Goal: Task Accomplishment & Management: Manage account settings

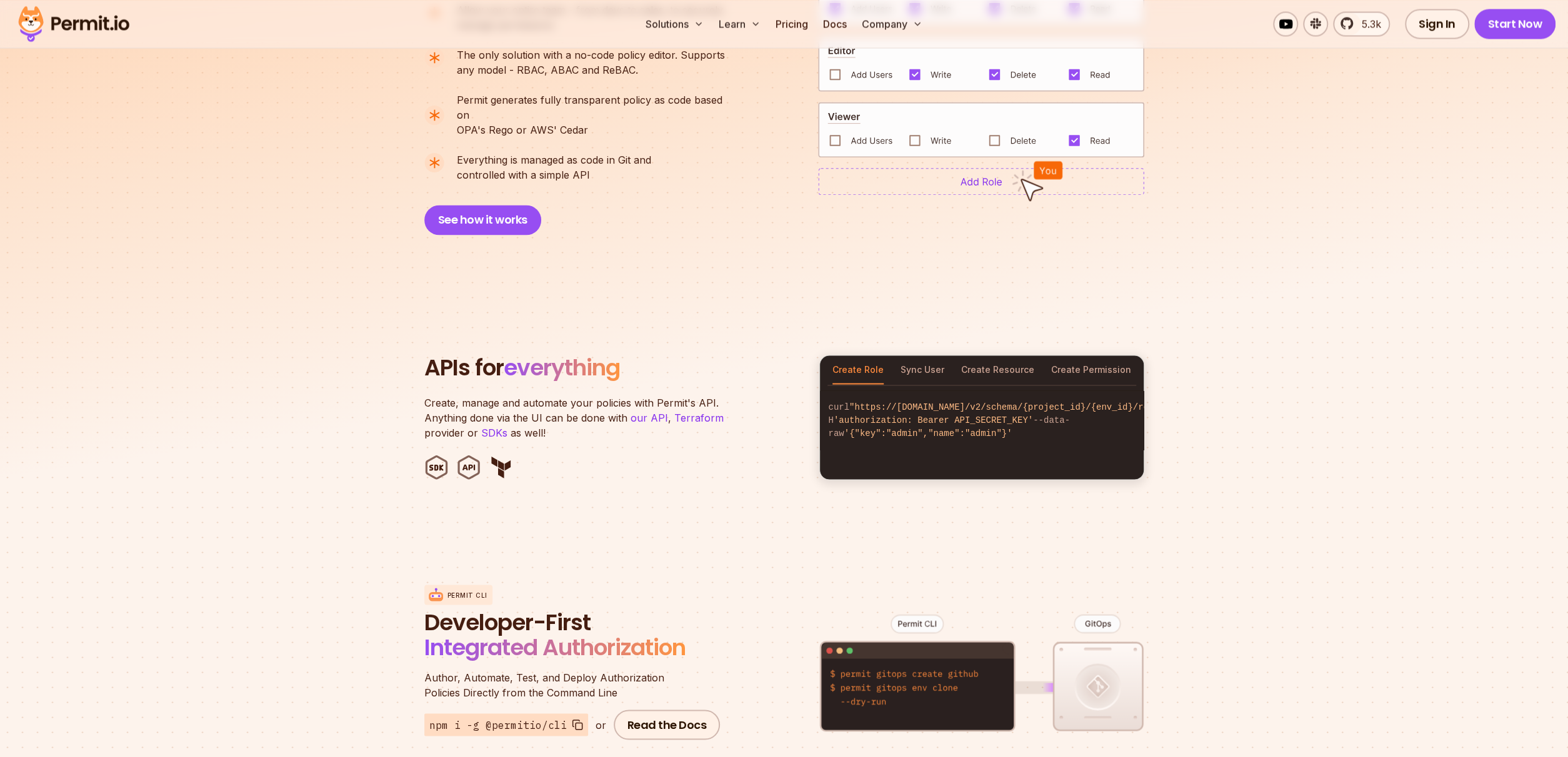
scroll to position [2500, 0]
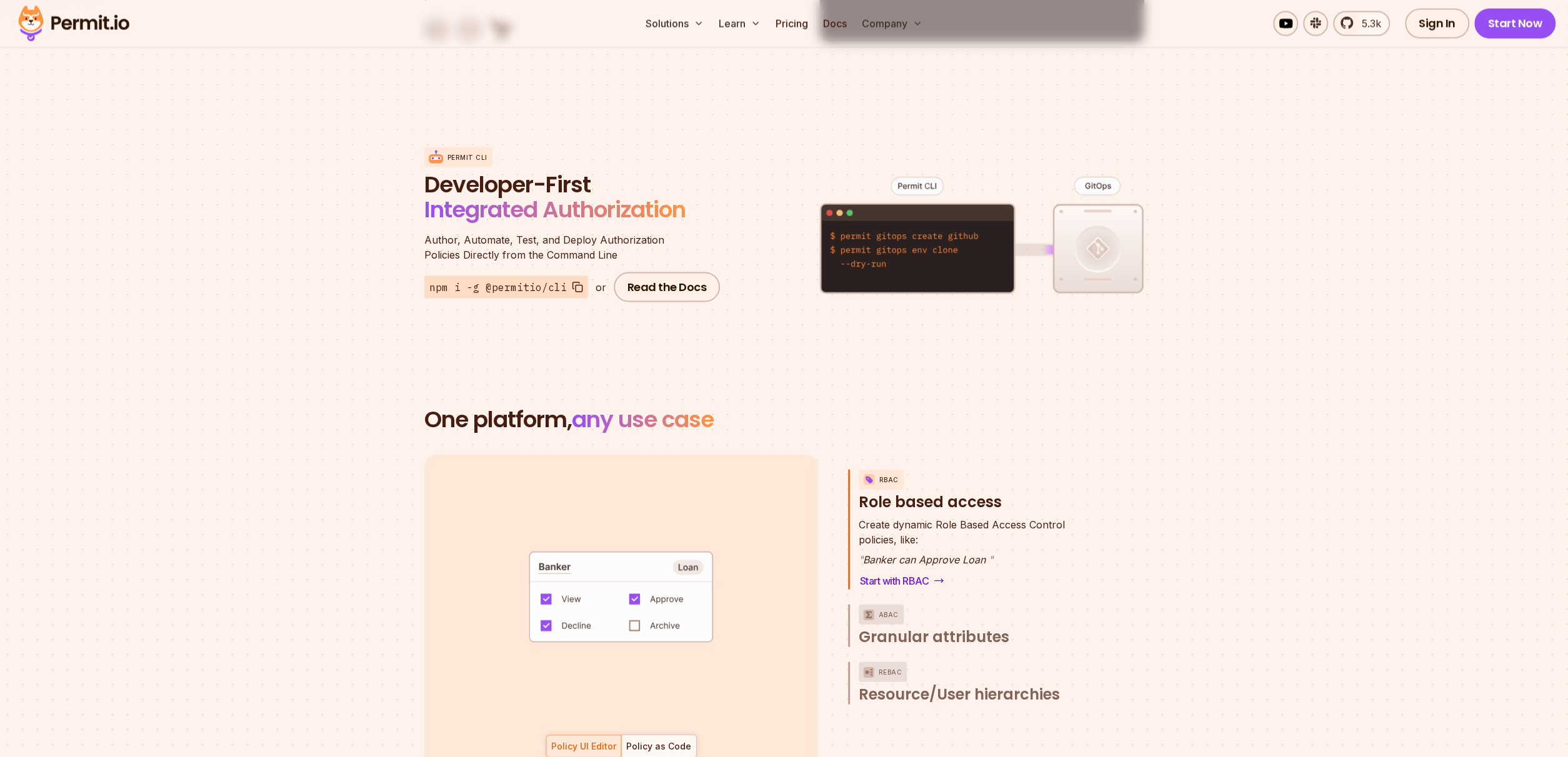
drag, startPoint x: 844, startPoint y: 300, endPoint x: 984, endPoint y: 306, distance: 140.1
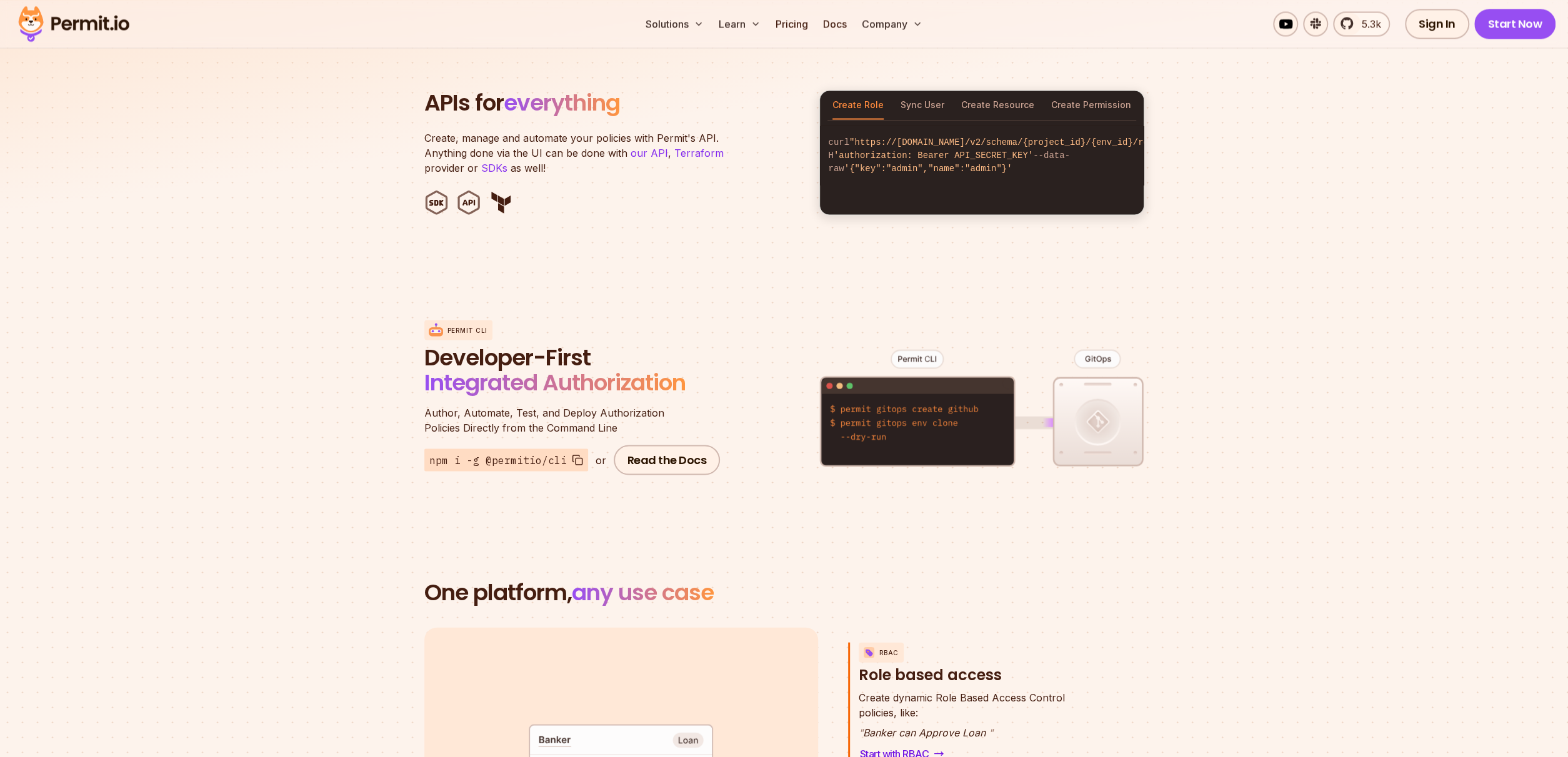
scroll to position [2250, 0]
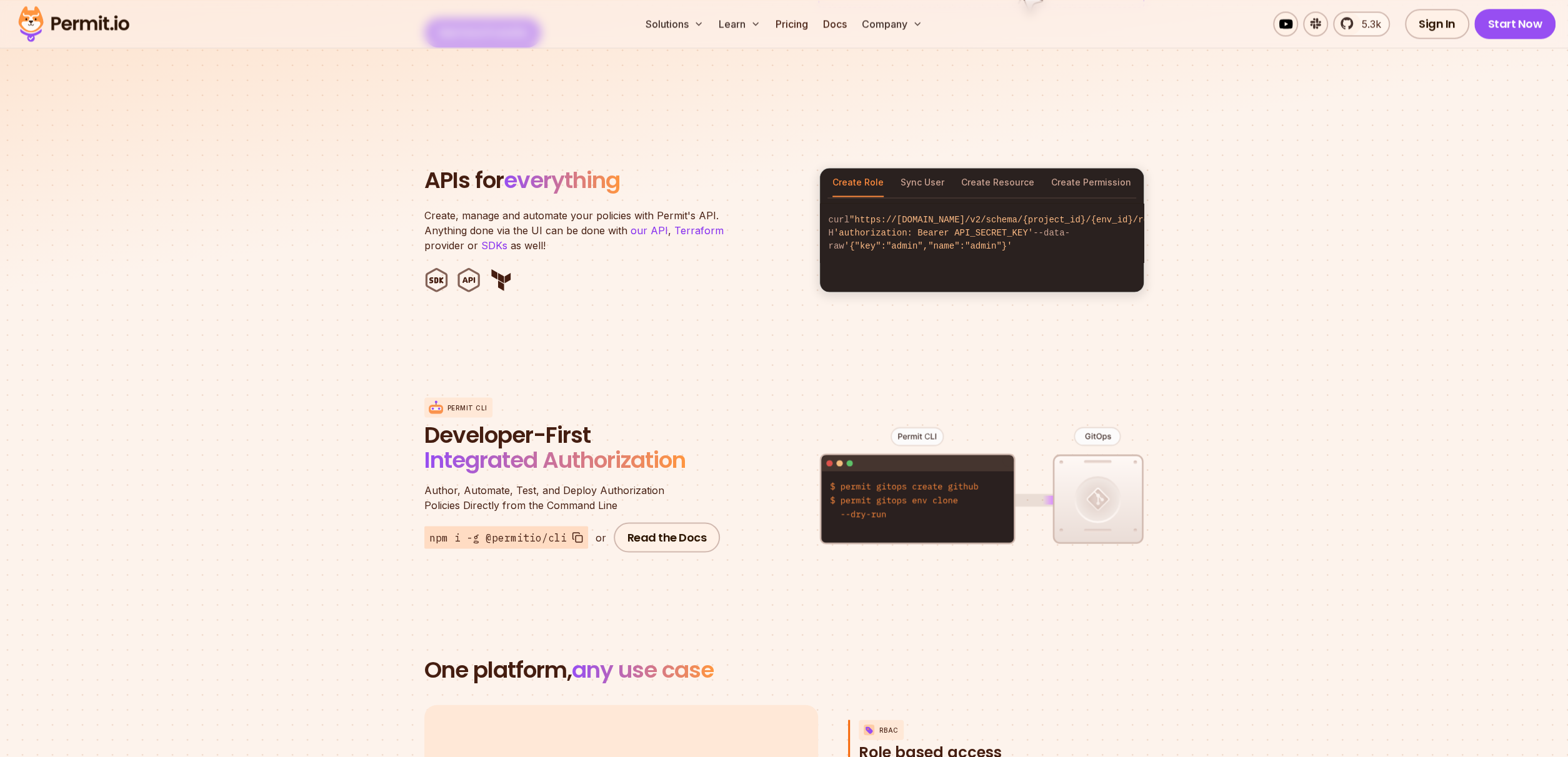
drag, startPoint x: 978, startPoint y: 542, endPoint x: 969, endPoint y: 581, distance: 40.0
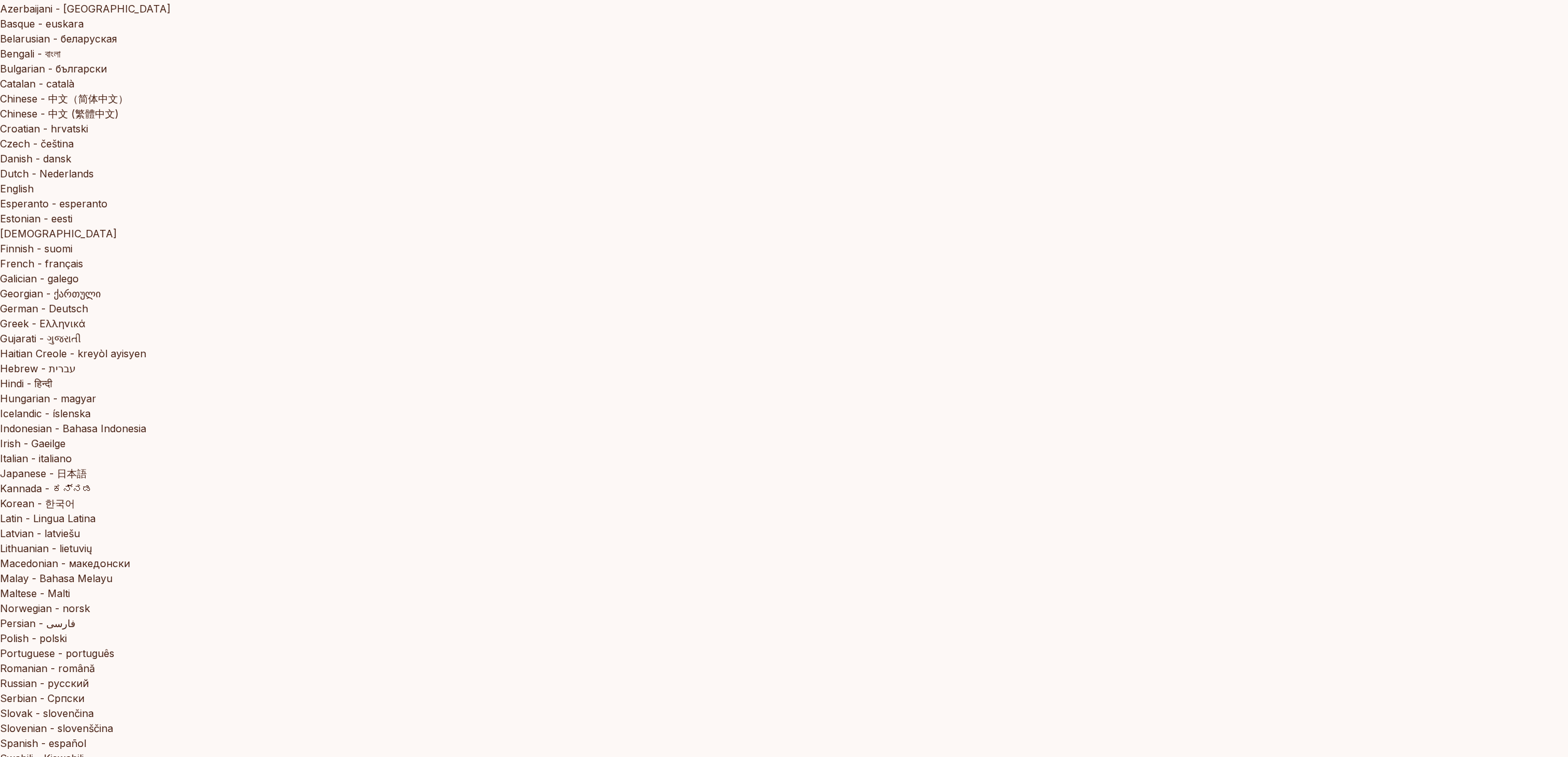
scroll to position [0, 0]
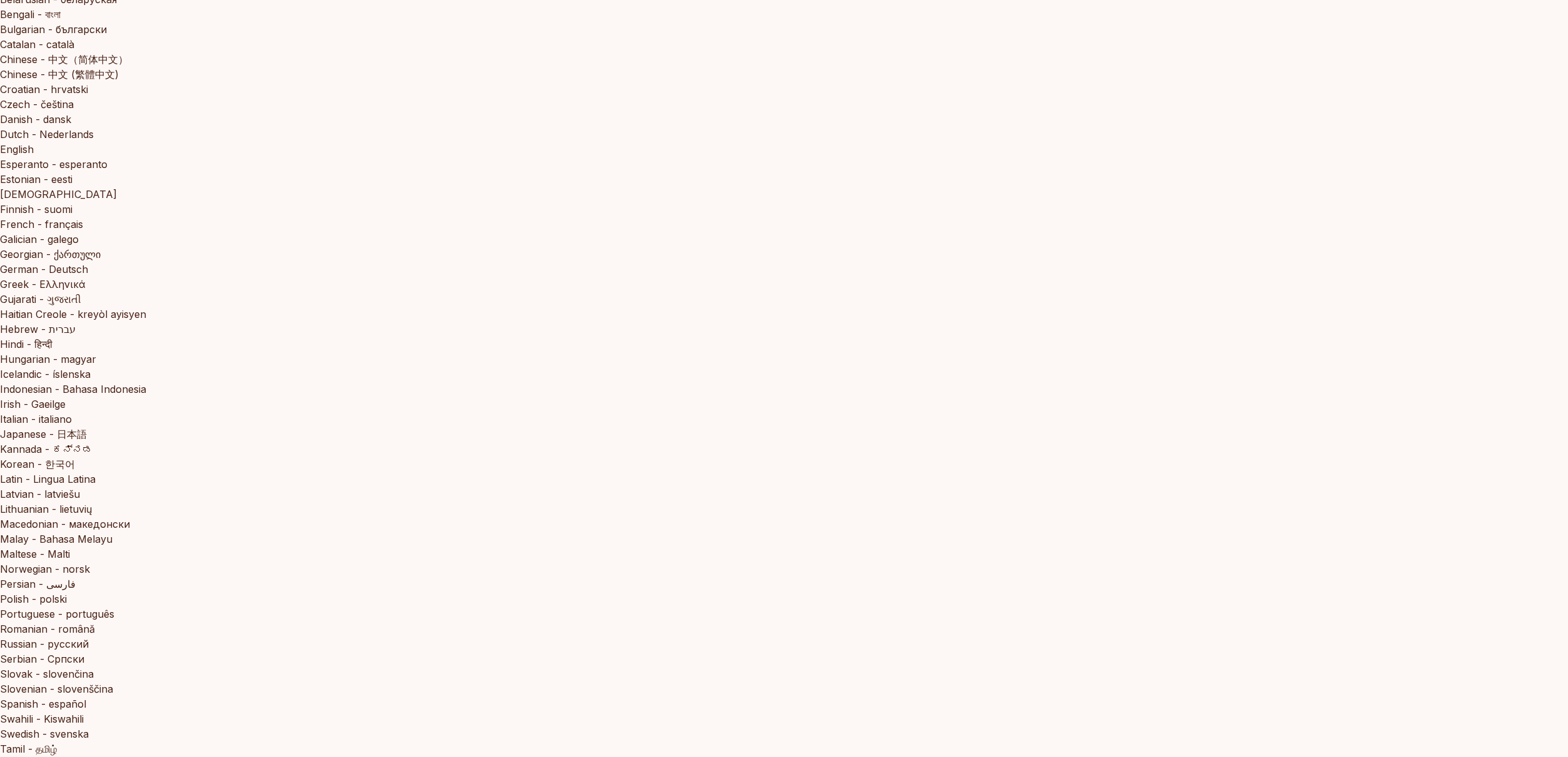
scroll to position [187, 0]
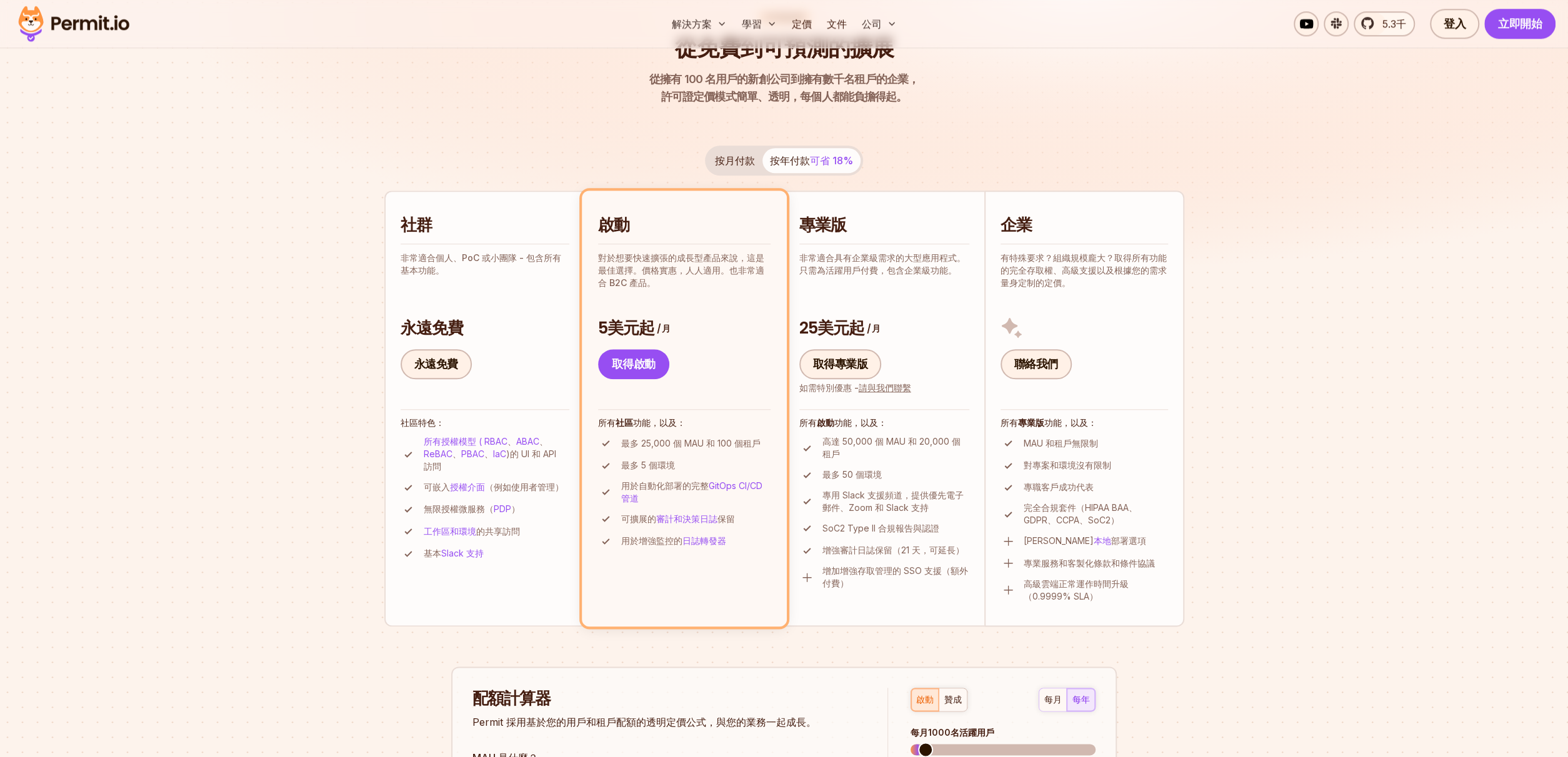
scroll to position [1312, 0]
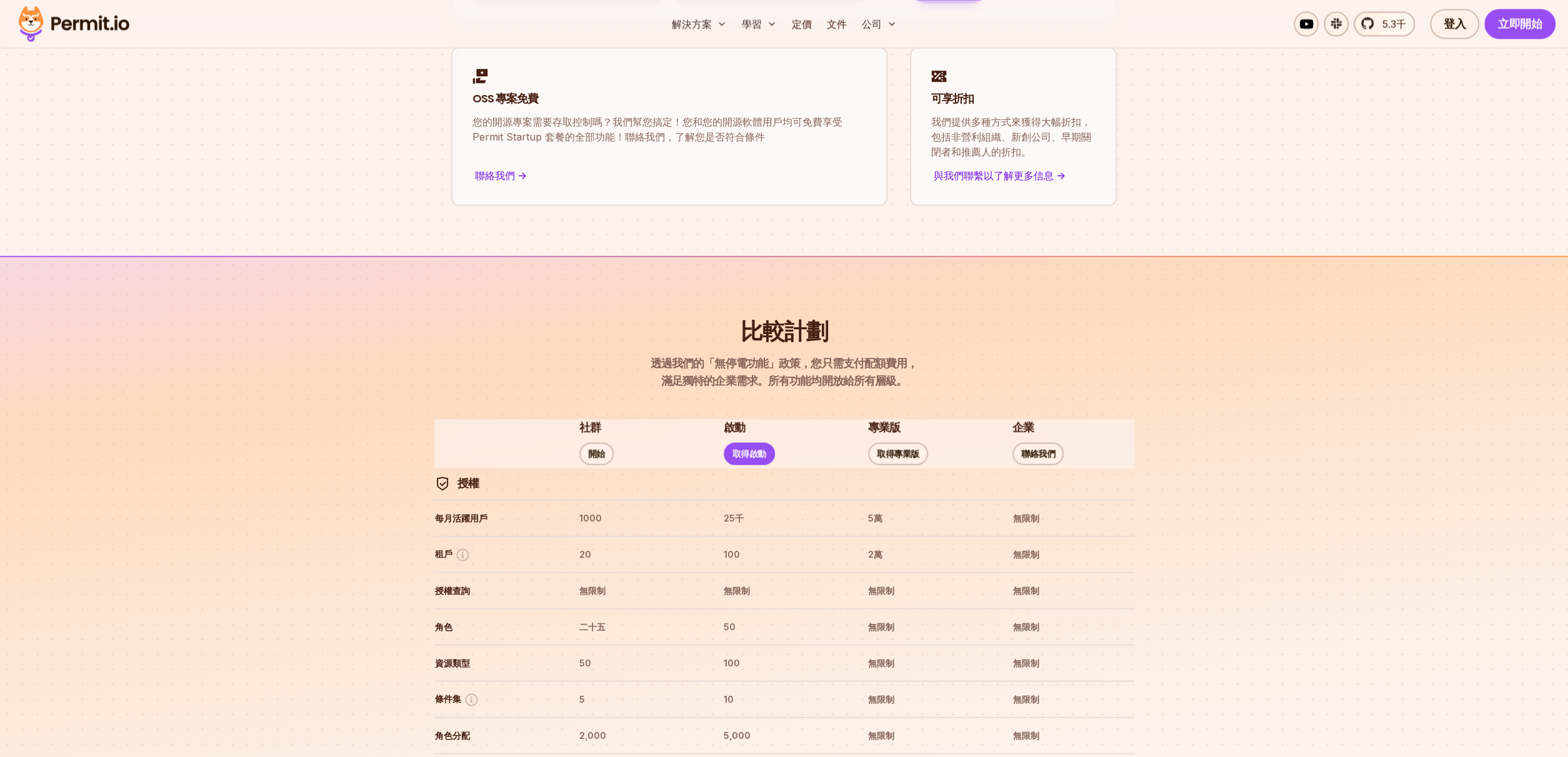
scroll to position [2062, 0]
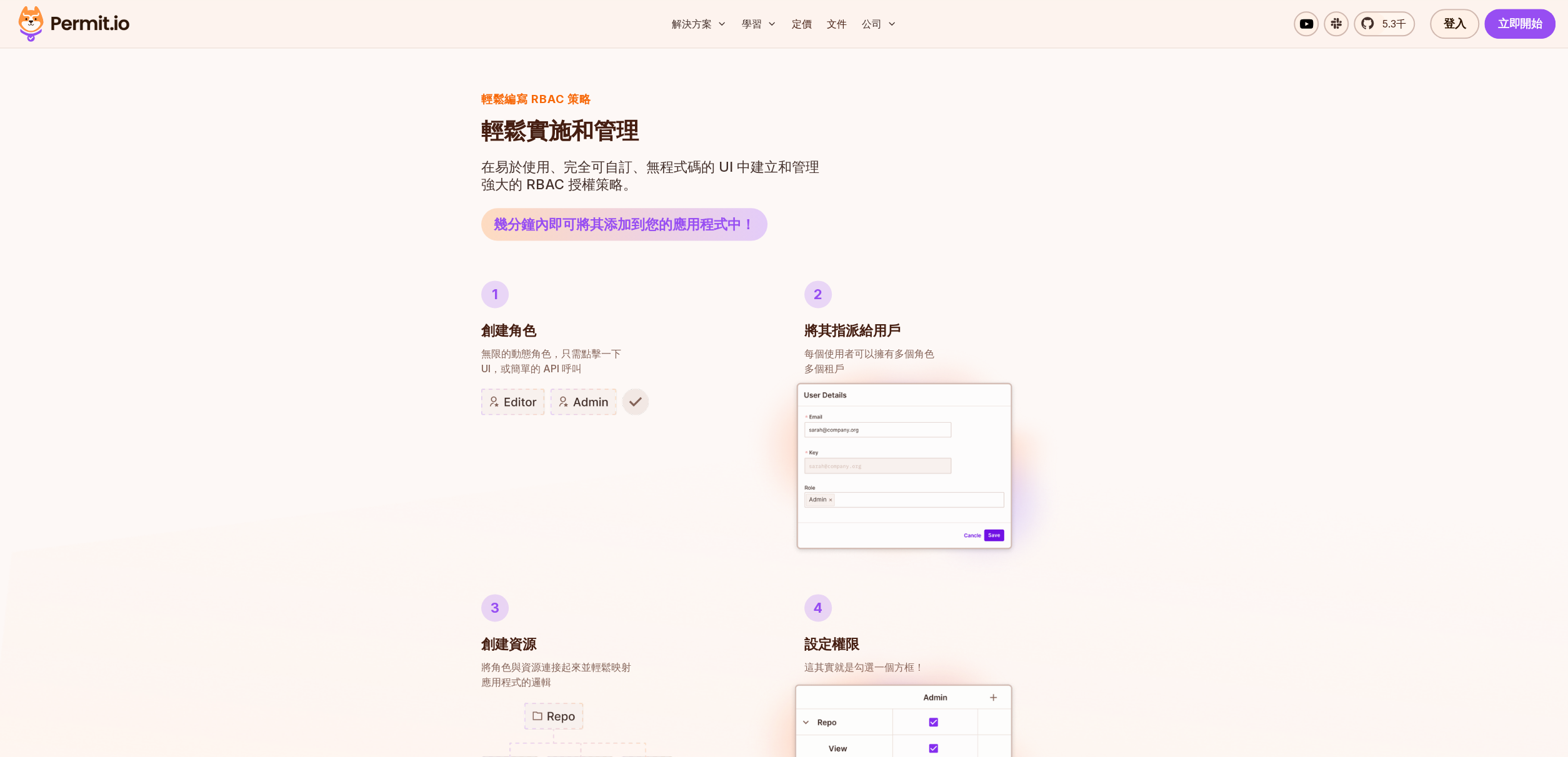
scroll to position [1582, 0]
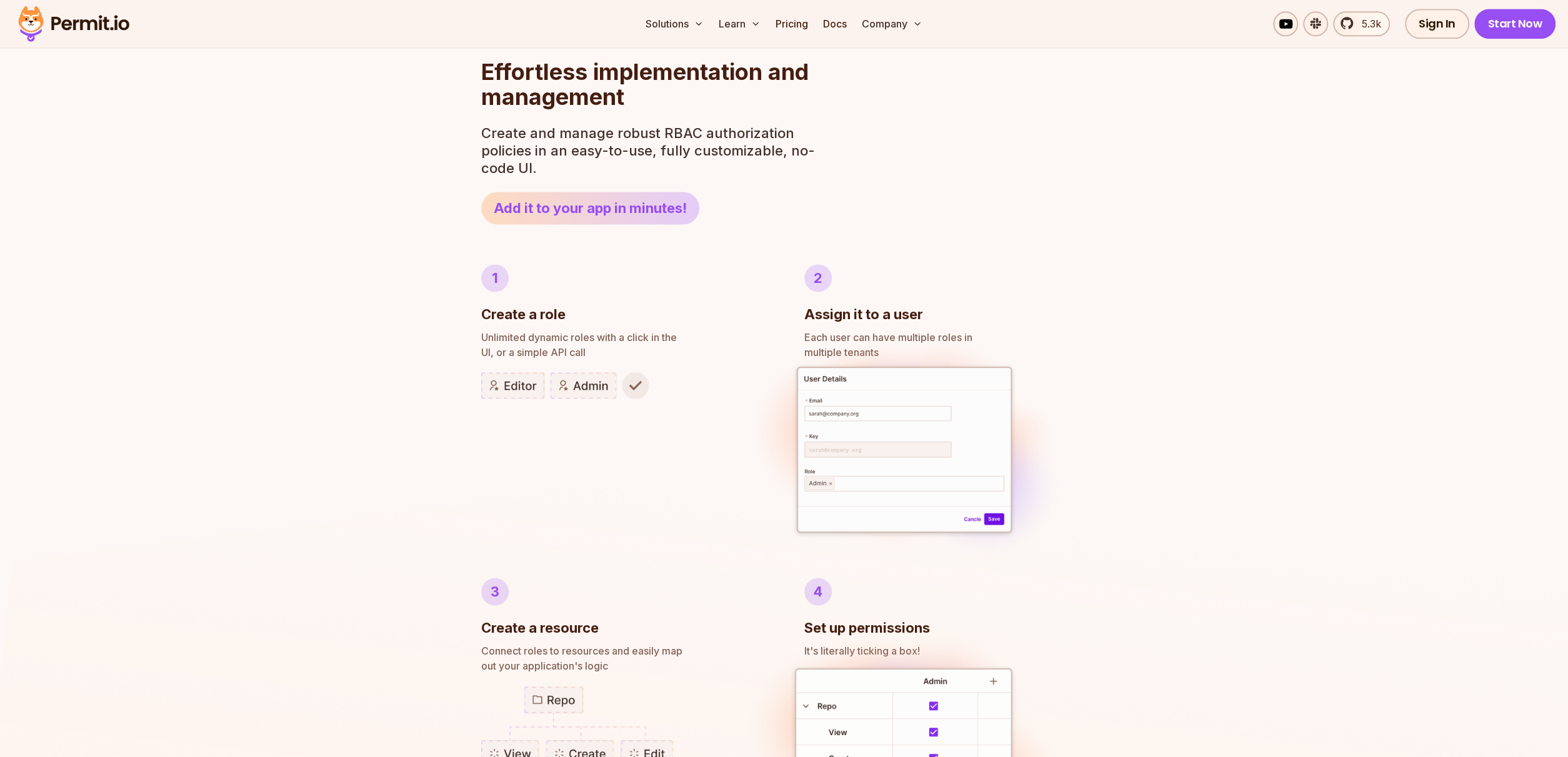
scroll to position [1650, 0]
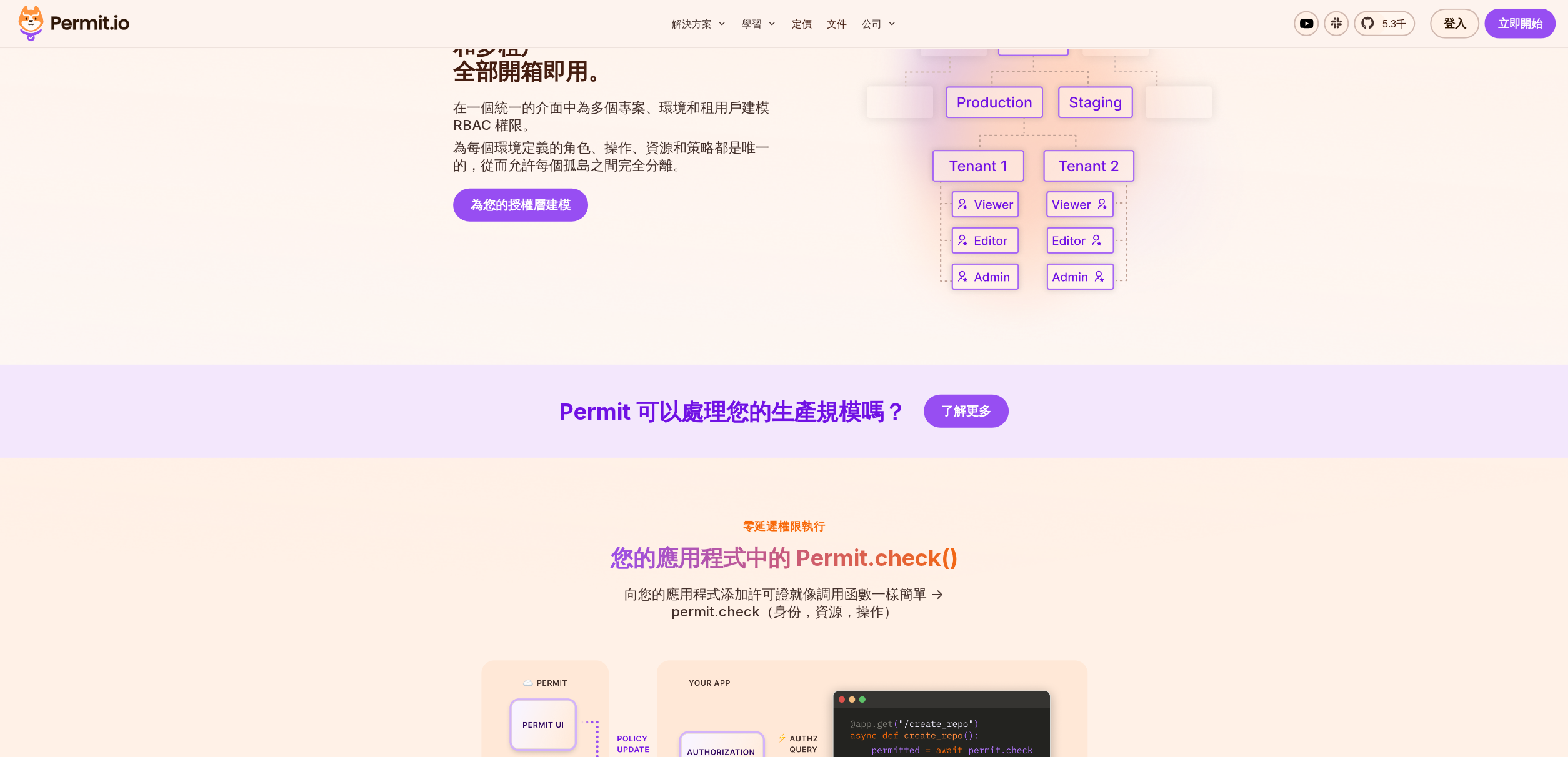
scroll to position [3509, 0]
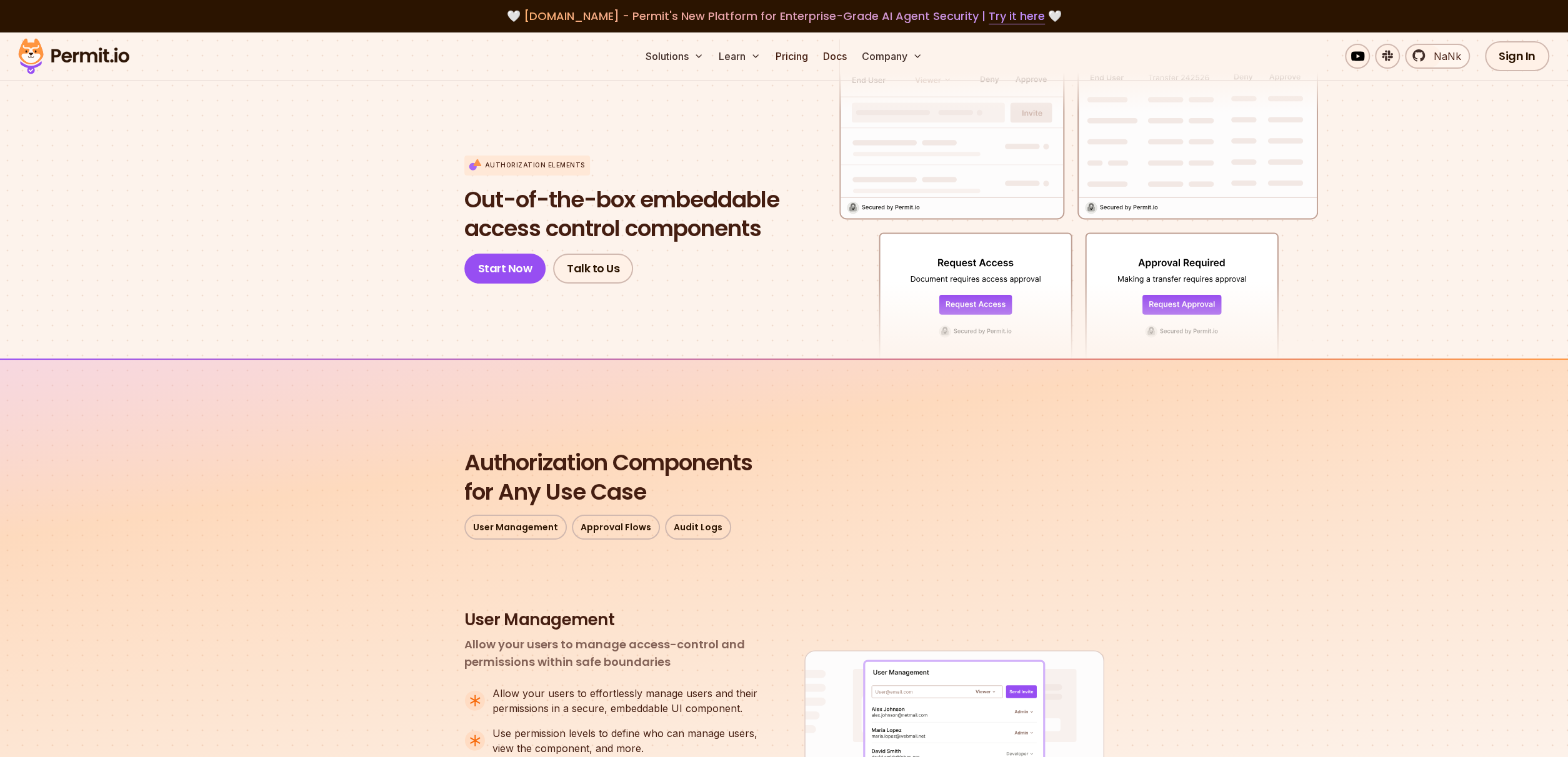
drag, startPoint x: 1528, startPoint y: 162, endPoint x: 1425, endPoint y: 77, distance: 133.5
click at [1528, 162] on section "Authorization Elements Out-of-the-box embeddable access control components Star…" at bounding box center [784, 196] width 1568 height 326
click at [1435, 56] on span "NaNk" at bounding box center [1443, 56] width 35 height 15
click at [1495, 59] on link "Sign In" at bounding box center [1517, 57] width 65 height 30
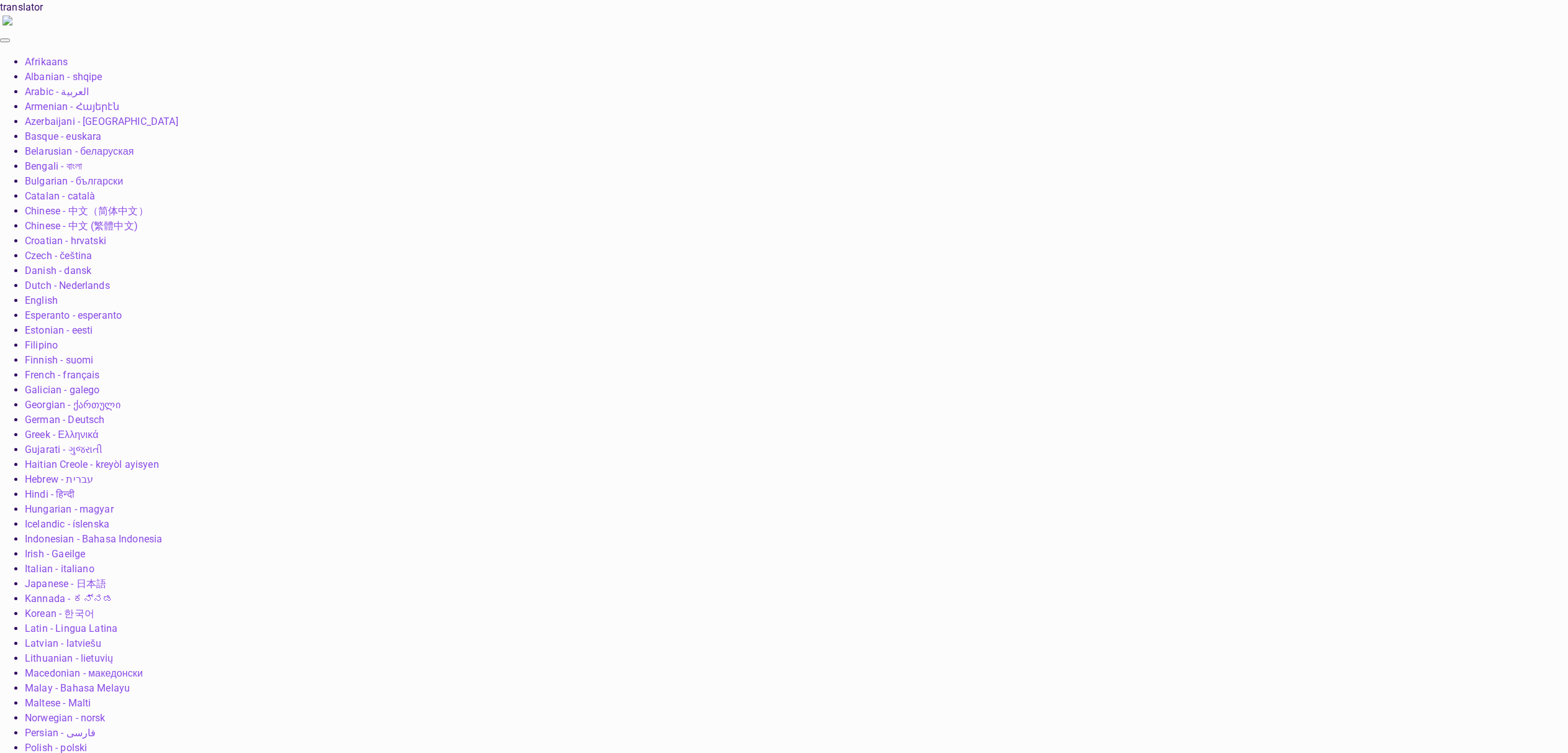
drag, startPoint x: 695, startPoint y: 515, endPoint x: 702, endPoint y: 508, distance: 9.9
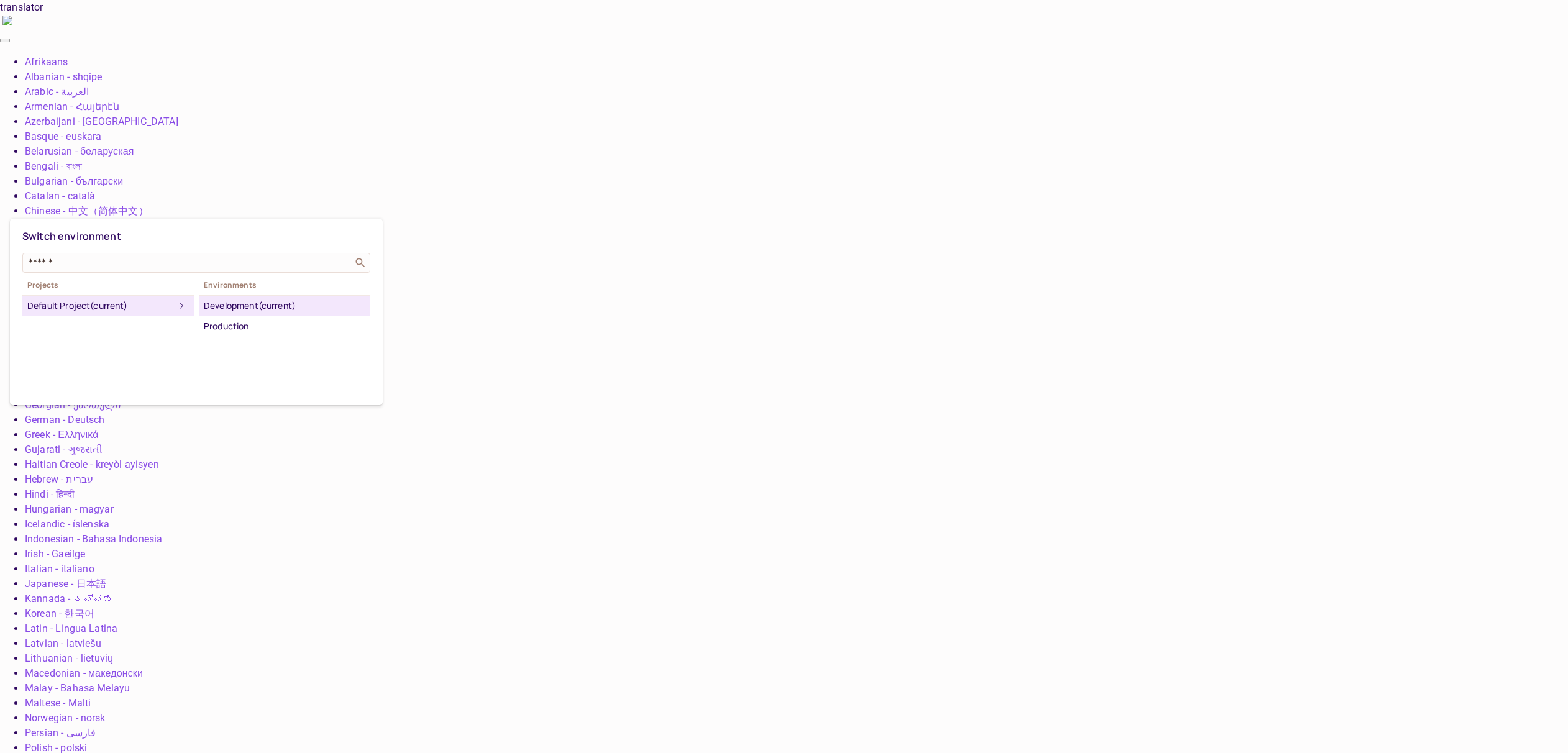
click at [90, 198] on div at bounding box center [784, 376] width 1568 height 753
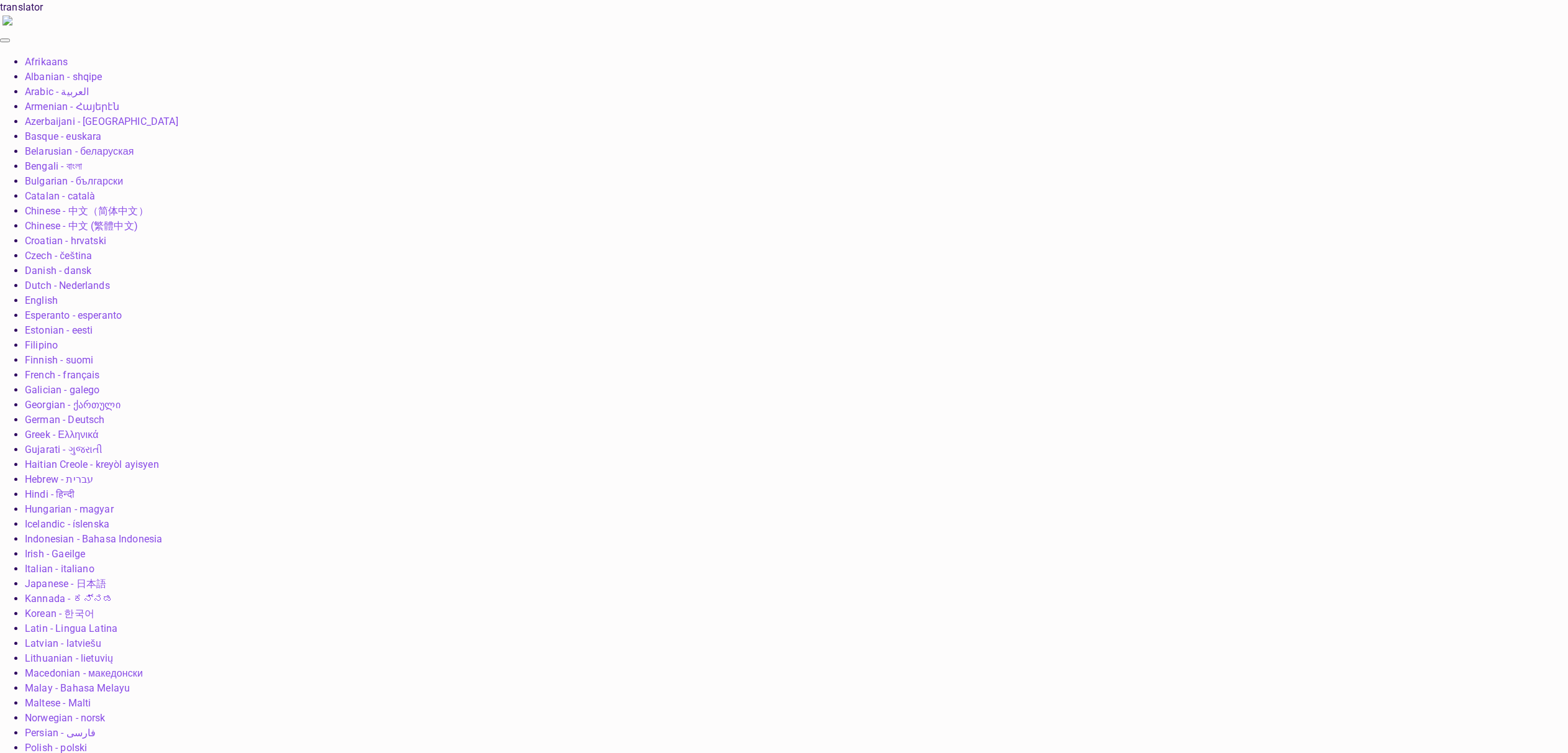
click at [55, 75] on div at bounding box center [784, 376] width 1568 height 753
